Goal: Find specific page/section: Find specific page/section

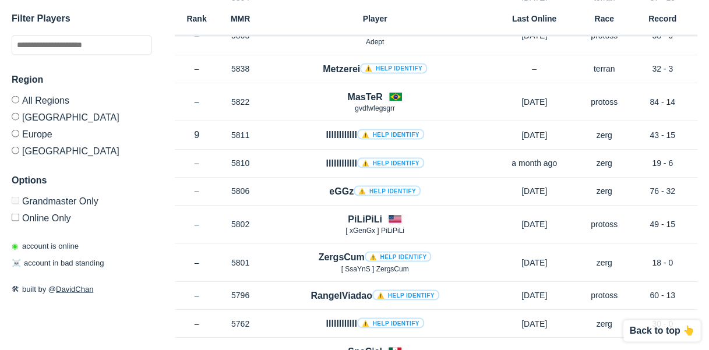
scroll to position [991, 0]
click at [33, 151] on label "[GEOGRAPHIC_DATA]" at bounding box center [82, 149] width 140 height 14
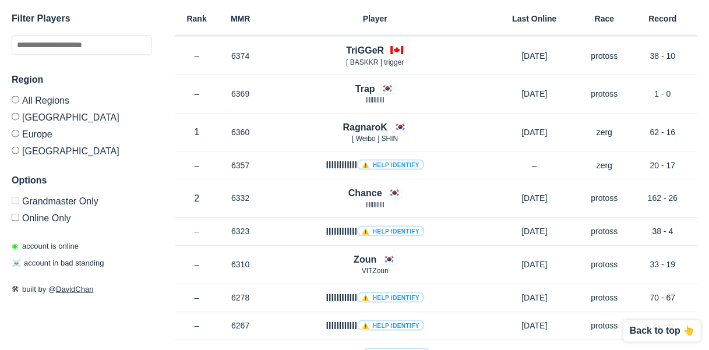
click at [45, 98] on label "All Regions" at bounding box center [82, 102] width 140 height 12
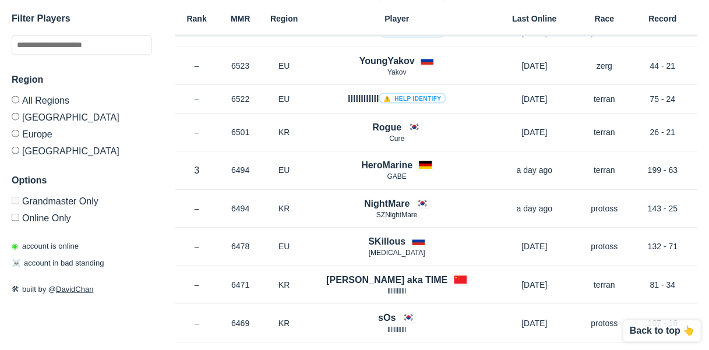
click at [41, 133] on label "Europe" at bounding box center [82, 133] width 140 height 17
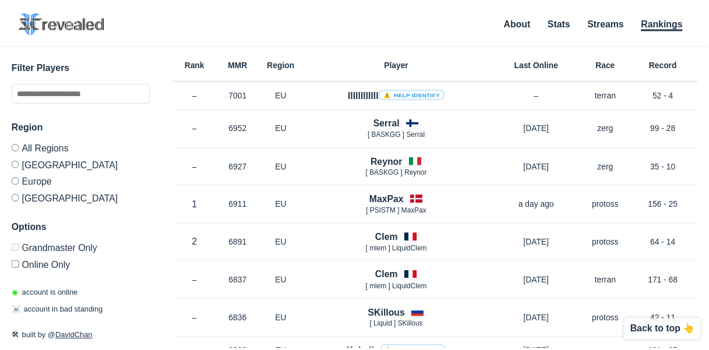
scroll to position [991, 0]
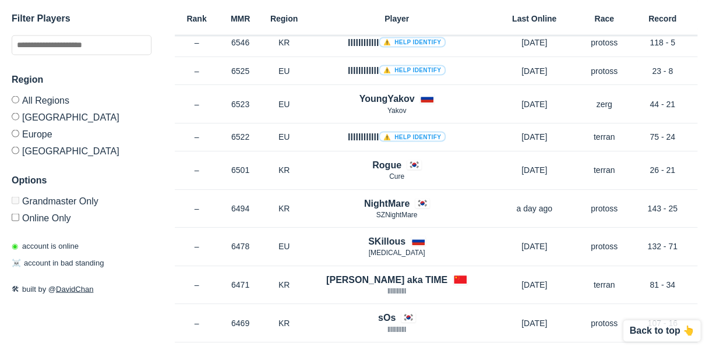
click at [35, 128] on label "Europe" at bounding box center [82, 133] width 140 height 17
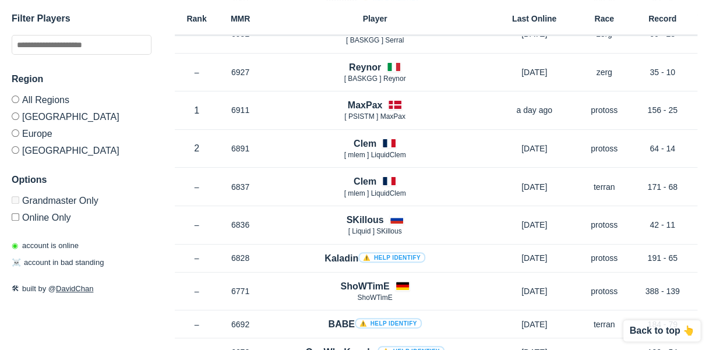
scroll to position [71, 0]
